Goal: Find contact information: Find contact information

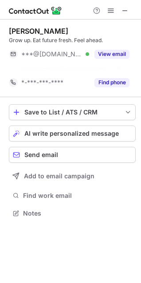
scroll to position [193, 141]
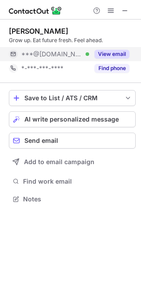
click at [118, 56] on button "View email" at bounding box center [112, 54] width 35 height 9
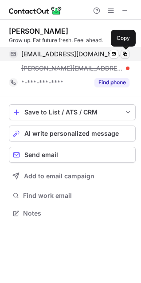
click at [128, 54] on span at bounding box center [125, 54] width 7 height 7
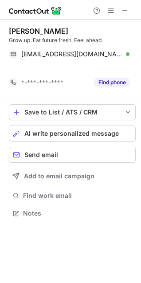
scroll to position [193, 141]
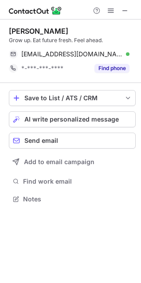
click at [68, 30] on div "Alexander Juranek" at bounding box center [39, 31] width 60 height 9
drag, startPoint x: 75, startPoint y: 30, endPoint x: 7, endPoint y: 32, distance: 68.4
click at [7, 32] on div "Alexander Juranek Grow up. Eat future fresh. Feel ahead. alexanderkjuranek@gmai…" at bounding box center [70, 116] width 141 height 193
copy div "Alexander Juranek"
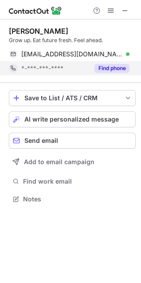
click at [119, 71] on button "Find phone" at bounding box center [112, 68] width 35 height 9
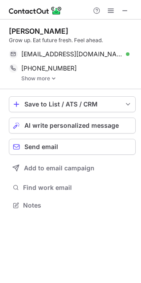
scroll to position [199, 141]
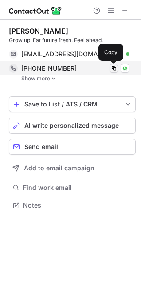
click at [116, 67] on span at bounding box center [114, 68] width 7 height 7
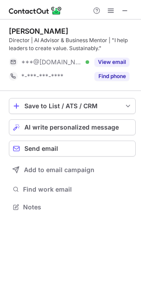
scroll to position [201, 141]
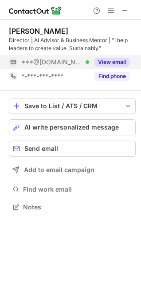
click at [106, 60] on button "View email" at bounding box center [112, 62] width 35 height 9
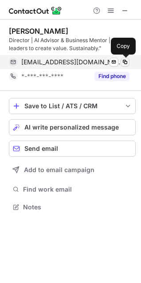
click at [129, 61] on button at bounding box center [125, 62] width 9 height 9
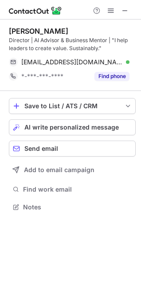
drag, startPoint x: 87, startPoint y: 33, endPoint x: -1, endPoint y: 26, distance: 87.8
click at [0, 26] on html "Tom Debusschere Director | AI Advisor & Business Mentor | "I help leaders to cr…" at bounding box center [70, 141] width 141 height 283
click at [25, 34] on div "Tom Debusschere" at bounding box center [39, 31] width 60 height 9
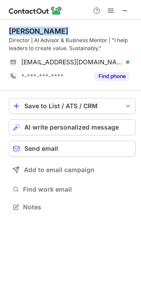
click at [25, 34] on div "Tom Debusschere" at bounding box center [39, 31] width 60 height 9
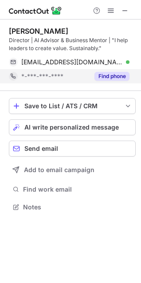
click at [100, 71] on div "Find phone" at bounding box center [109, 76] width 40 height 14
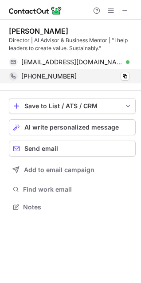
click at [130, 77] on div "+32473836571 Copy" at bounding box center [69, 76] width 121 height 14
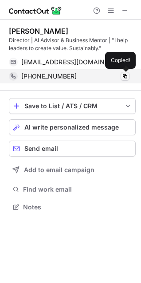
click at [123, 75] on span at bounding box center [125, 76] width 7 height 7
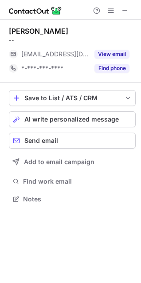
scroll to position [193, 141]
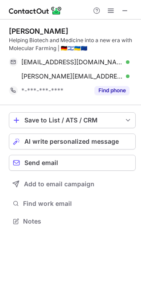
scroll to position [215, 141]
click at [129, 8] on button at bounding box center [125, 10] width 11 height 11
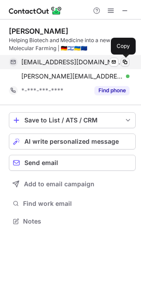
click at [124, 61] on span at bounding box center [125, 62] width 7 height 7
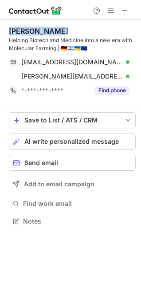
drag, startPoint x: 56, startPoint y: 29, endPoint x: 6, endPoint y: 29, distance: 50.2
click at [6, 29] on div "Martin Peter Helping Biotech and Medicine into a new era with Molecular Farming…" at bounding box center [70, 127] width 141 height 215
copy div "Martin Peter"
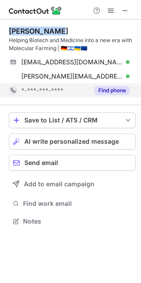
click at [107, 91] on button "Find phone" at bounding box center [112, 90] width 35 height 9
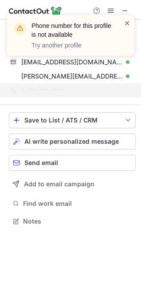
click at [126, 24] on span at bounding box center [127, 23] width 7 height 9
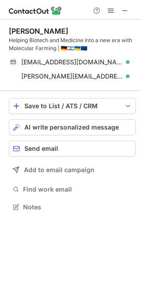
scroll to position [201, 141]
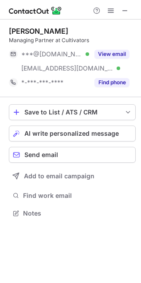
scroll to position [207, 141]
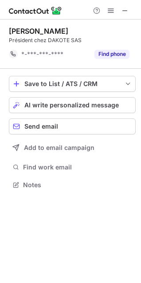
scroll to position [179, 141]
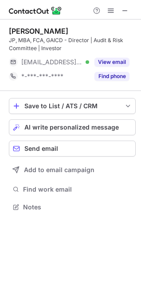
scroll to position [201, 141]
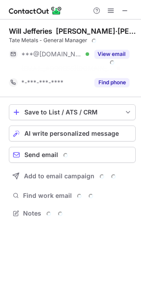
scroll to position [193, 141]
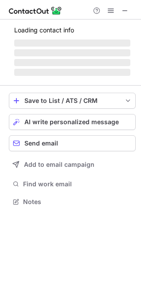
scroll to position [215, 141]
